Goal: Task Accomplishment & Management: Use online tool/utility

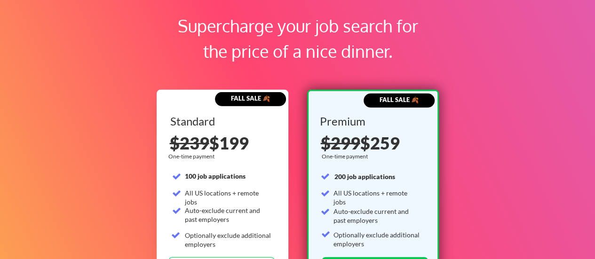
scroll to position [1482, 0]
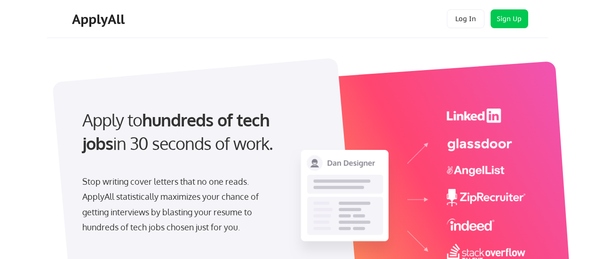
select select ""sales0""
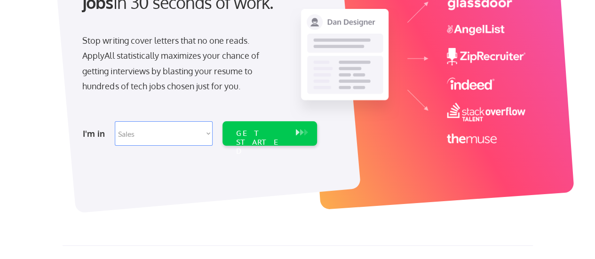
select select ""PLACEHOLDER_1427118222253""
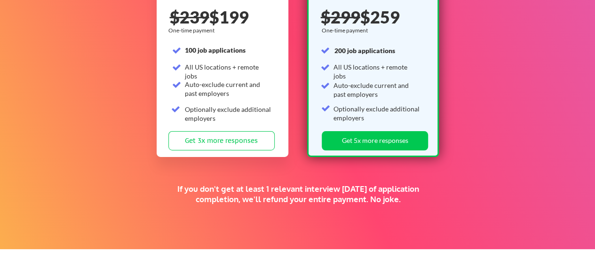
scroll to position [1506, 0]
